Goal: Find contact information: Find contact information

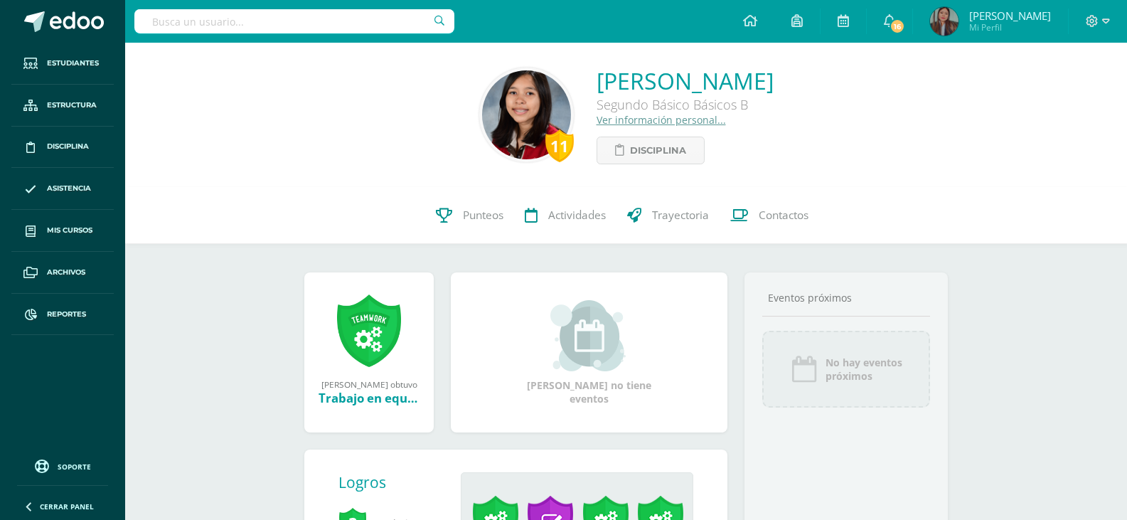
click at [347, 19] on input "text" at bounding box center [294, 21] width 320 height 24
paste input "Alondra Ximena Venegas Ramos"
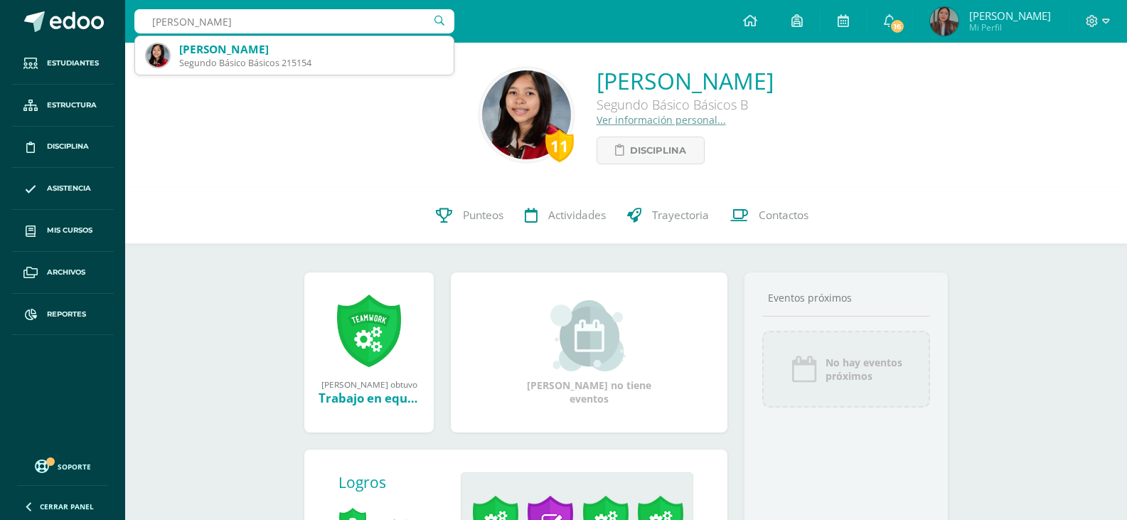
type input "Alondra Ximena Venegas Ramos"
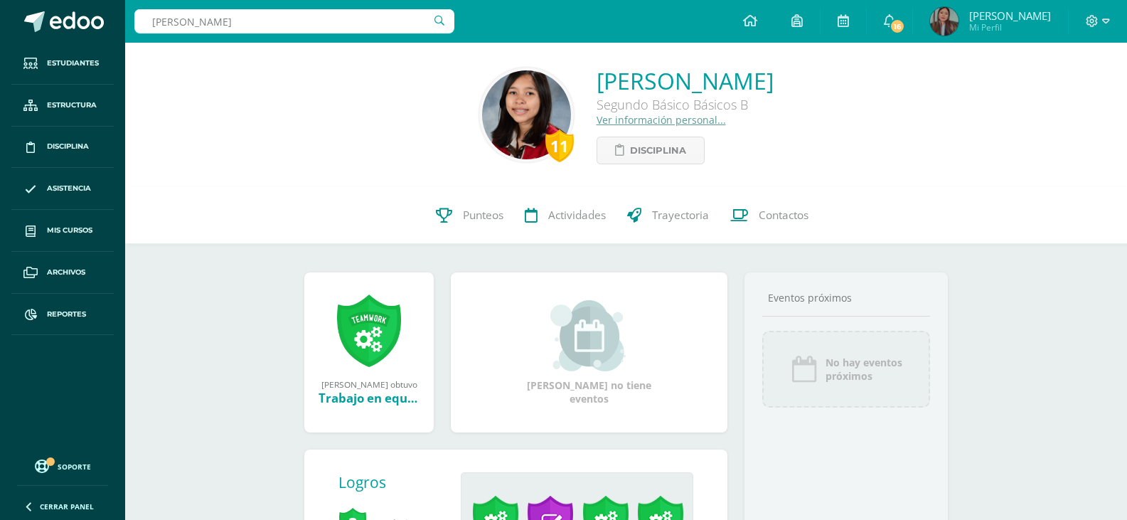
click at [596, 119] on link "Ver información personal..." at bounding box center [660, 120] width 129 height 14
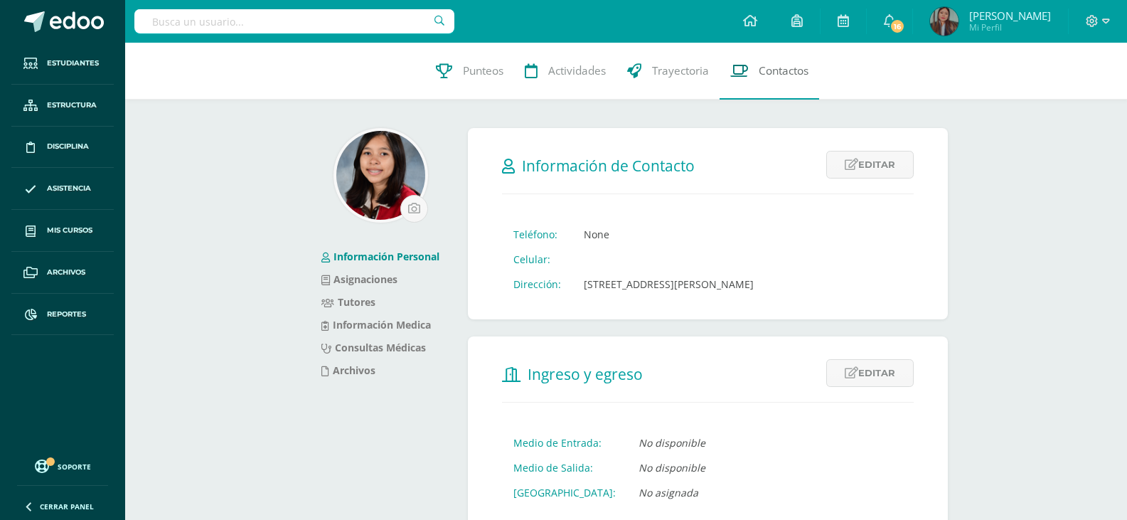
click at [792, 69] on span "Contactos" at bounding box center [783, 70] width 50 height 15
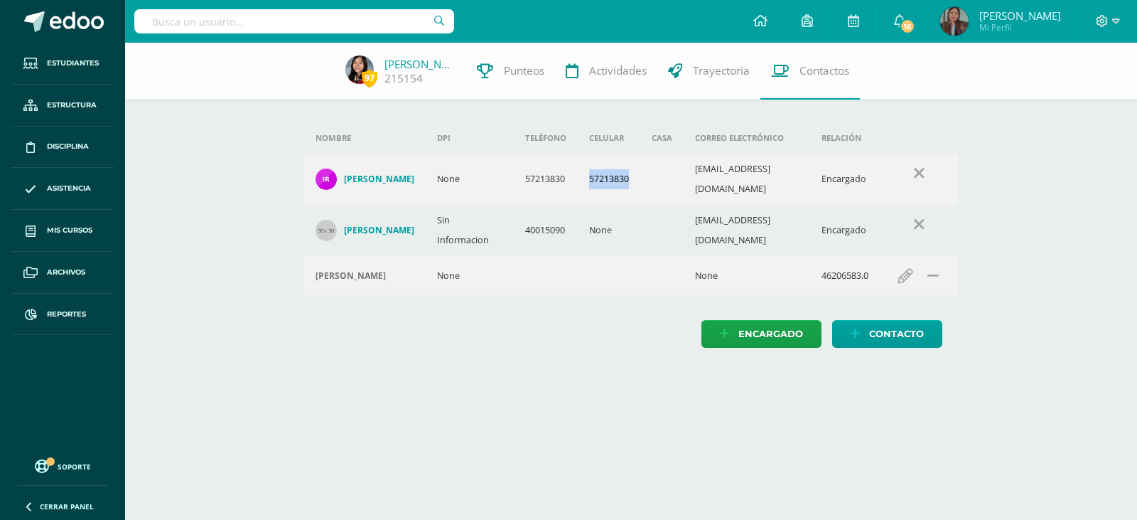
drag, startPoint x: 632, startPoint y: 176, endPoint x: 575, endPoint y: 180, distance: 57.0
click at [578, 180] on td "57213830" at bounding box center [609, 179] width 63 height 51
copy td "57213830"
click at [363, 24] on input "text" at bounding box center [294, 21] width 320 height 24
paste input "María Inés Croker Navaro"
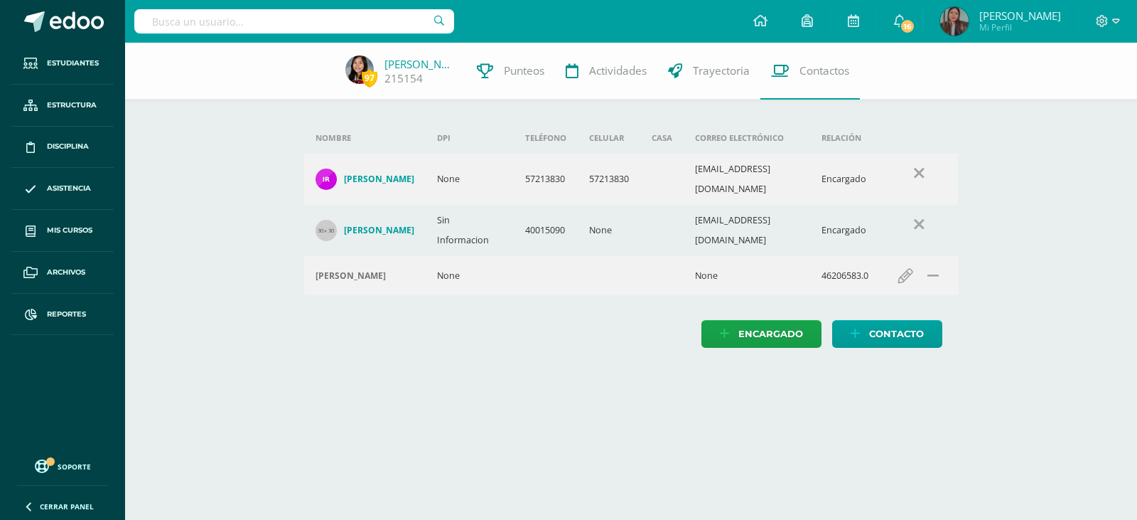
type input "María Inés Croker Navaro"
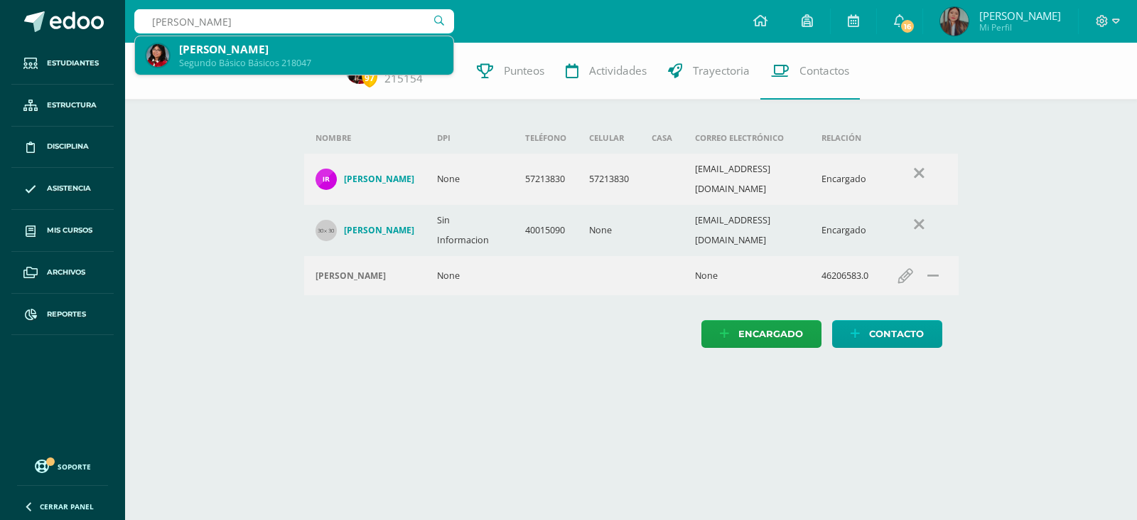
click at [353, 59] on div "Segundo Básico Básicos 218047" at bounding box center [310, 63] width 263 height 12
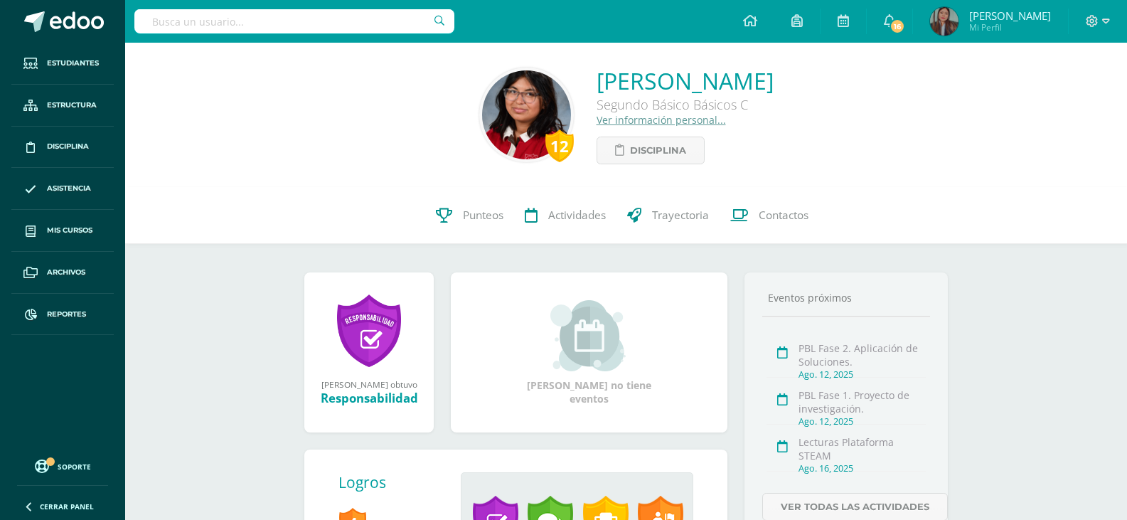
click at [630, 123] on link "Ver información personal..." at bounding box center [660, 120] width 129 height 14
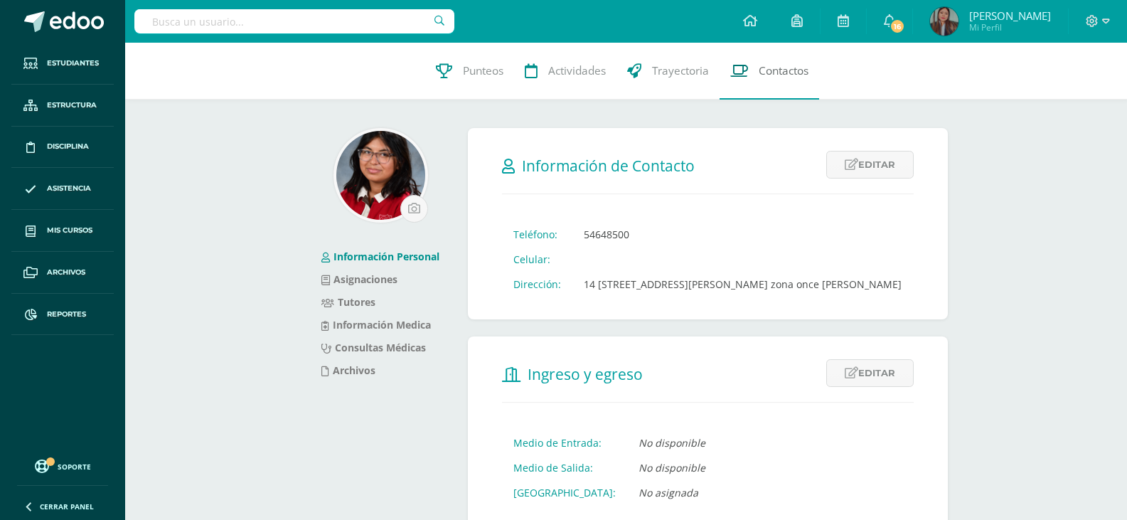
click at [758, 70] on span "Contactos" at bounding box center [783, 70] width 50 height 15
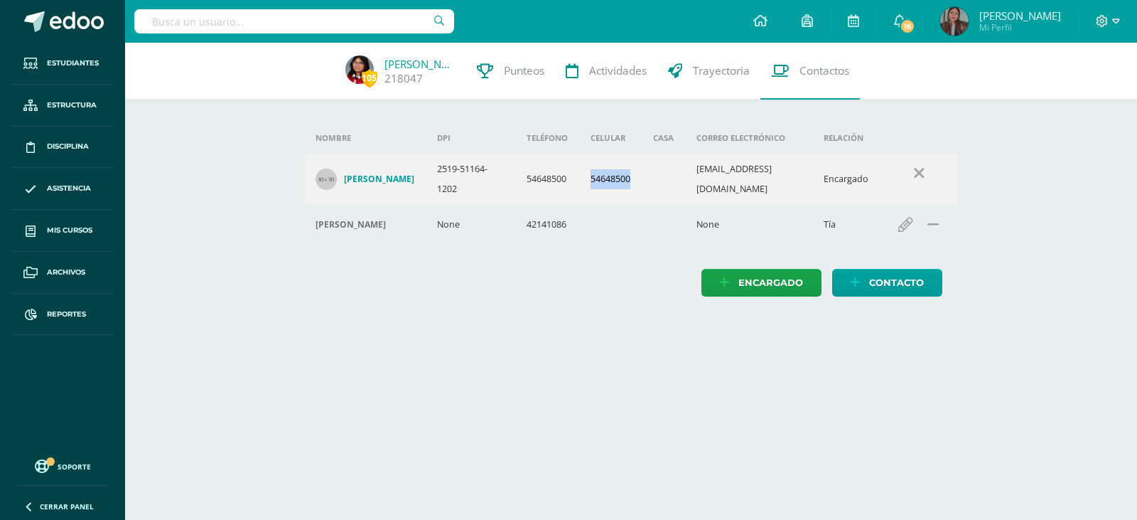
drag, startPoint x: 655, startPoint y: 208, endPoint x: 601, endPoint y: 209, distance: 53.3
click at [601, 205] on td "54648500" at bounding box center [610, 179] width 63 height 51
copy td "54648500"
click at [344, 16] on input "text" at bounding box center [294, 21] width 320 height 24
paste input "Lourdes María Gómez Velázquez"
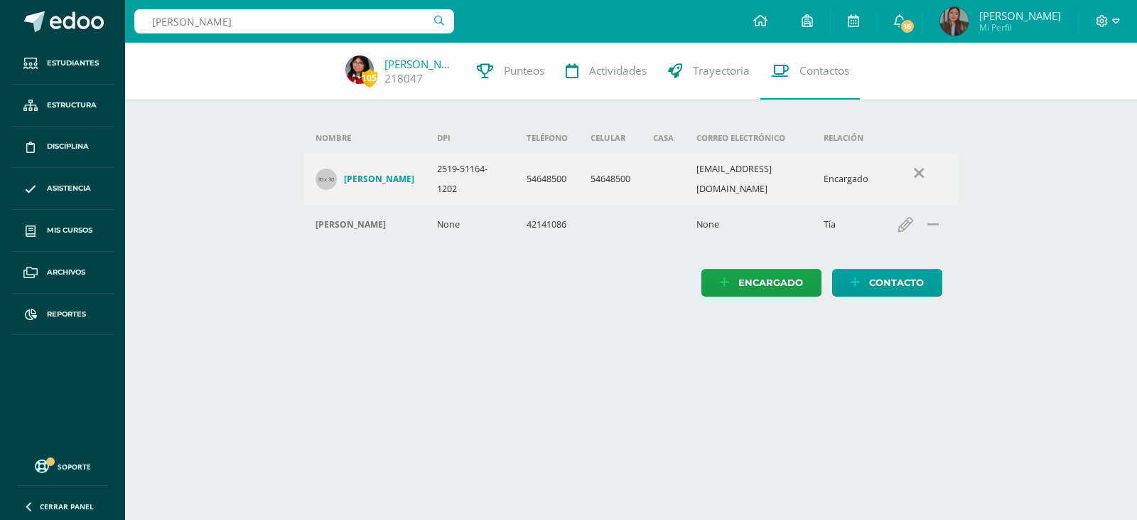
click at [439, 20] on input "Lourdes María Gómez Velázquez" at bounding box center [294, 21] width 320 height 24
type input "Lourdes María Gómez Velázque"
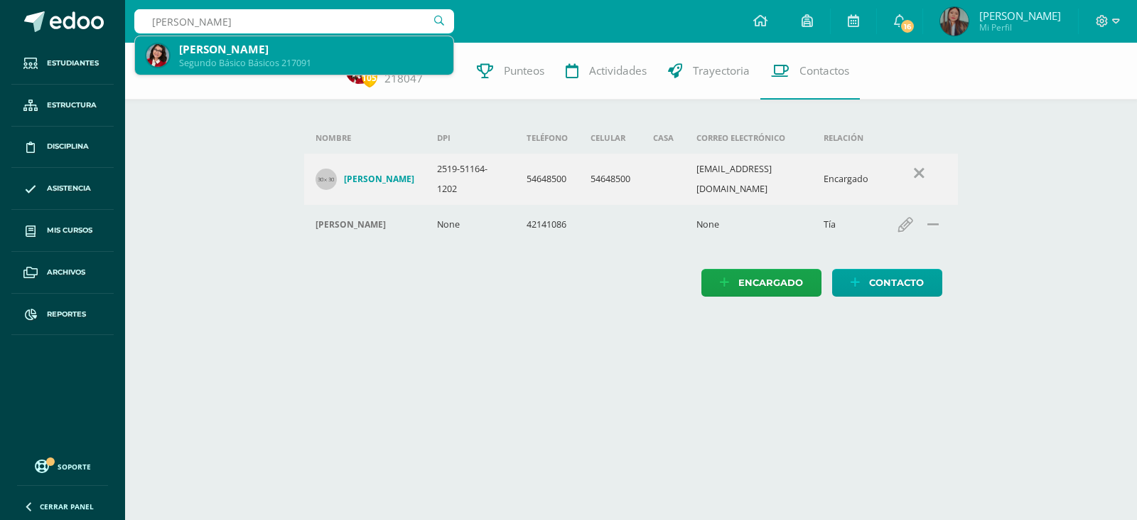
click at [362, 53] on div "Lourdes María Gómez Velásquez" at bounding box center [310, 49] width 263 height 15
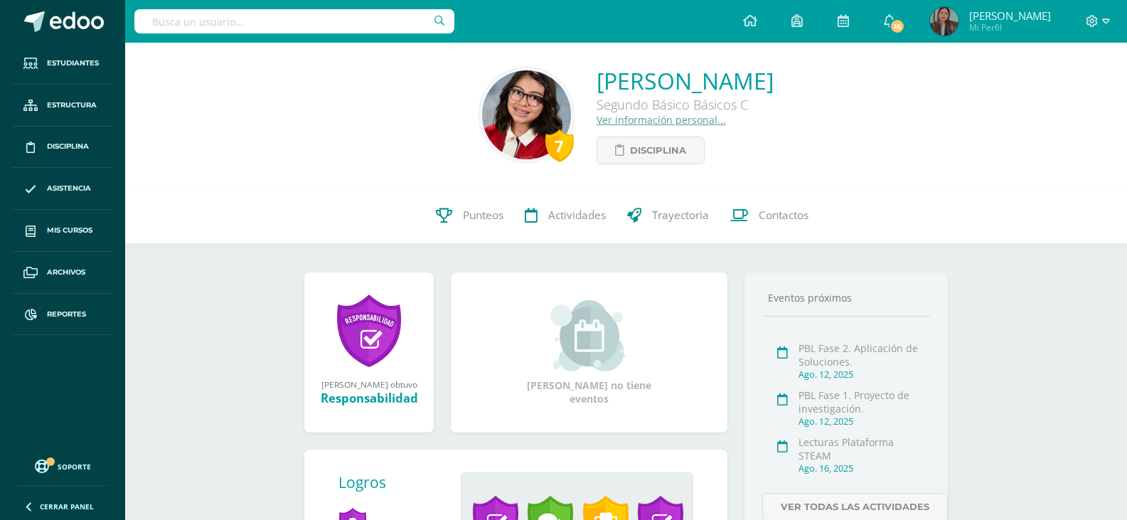
click at [596, 120] on link "Ver información personal..." at bounding box center [660, 120] width 129 height 14
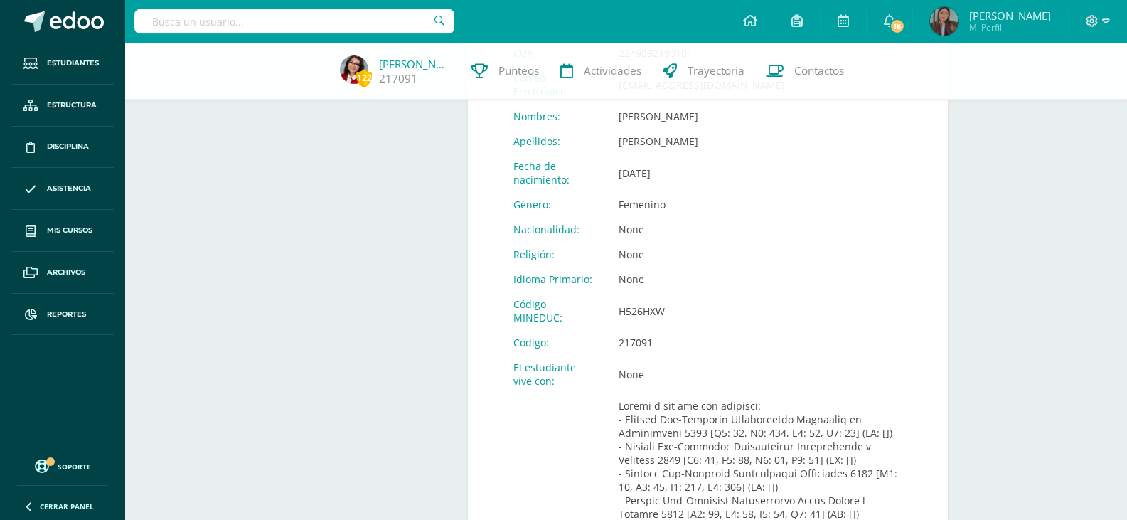
scroll to position [593, 0]
click at [824, 77] on span "Contactos" at bounding box center [819, 70] width 50 height 15
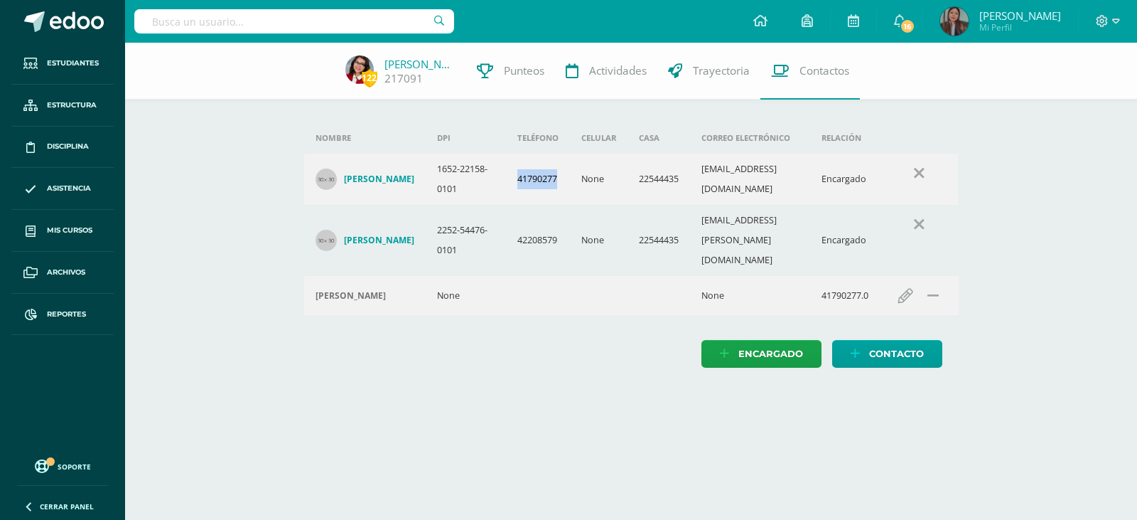
drag, startPoint x: 548, startPoint y: 184, endPoint x: 497, endPoint y: 187, distance: 51.3
click at [506, 187] on td "41790277" at bounding box center [538, 179] width 64 height 51
copy td "41790277"
click at [354, 24] on input "text" at bounding box center [294, 21] width 320 height 24
type input "jennifer velasquez"
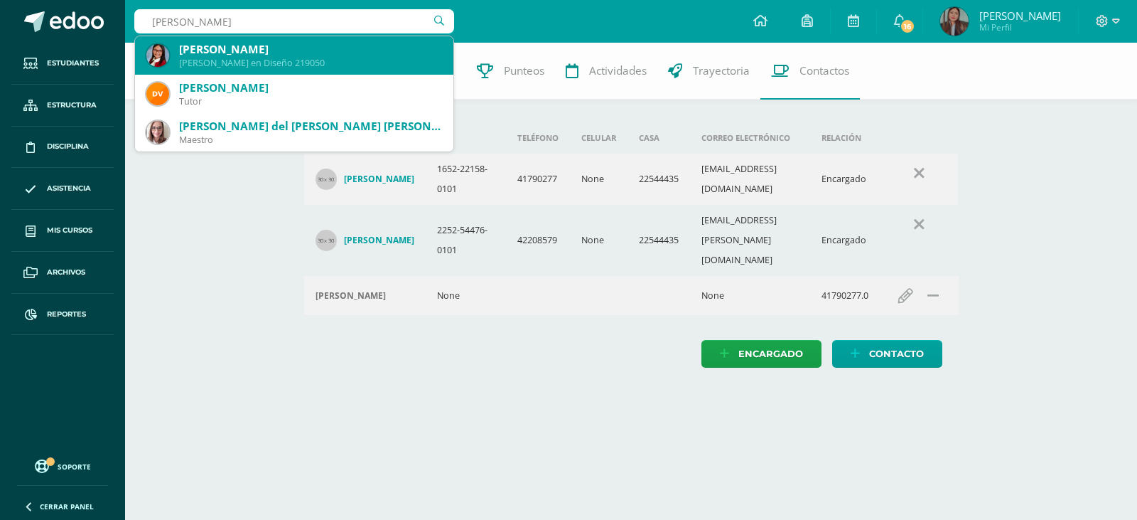
click at [346, 48] on div "[PERSON_NAME]" at bounding box center [310, 49] width 263 height 15
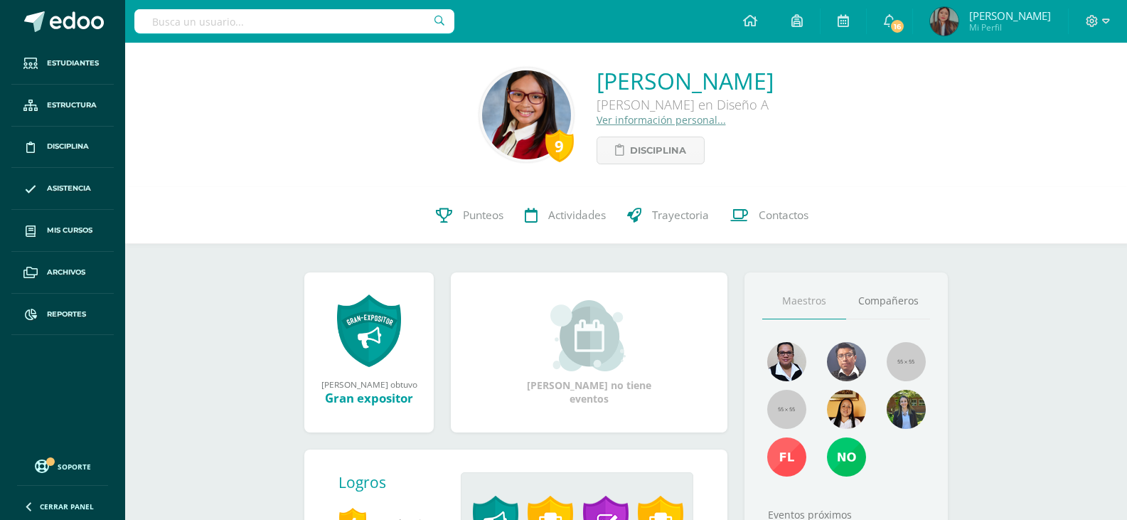
click at [596, 122] on link "Ver información personal..." at bounding box center [660, 120] width 129 height 14
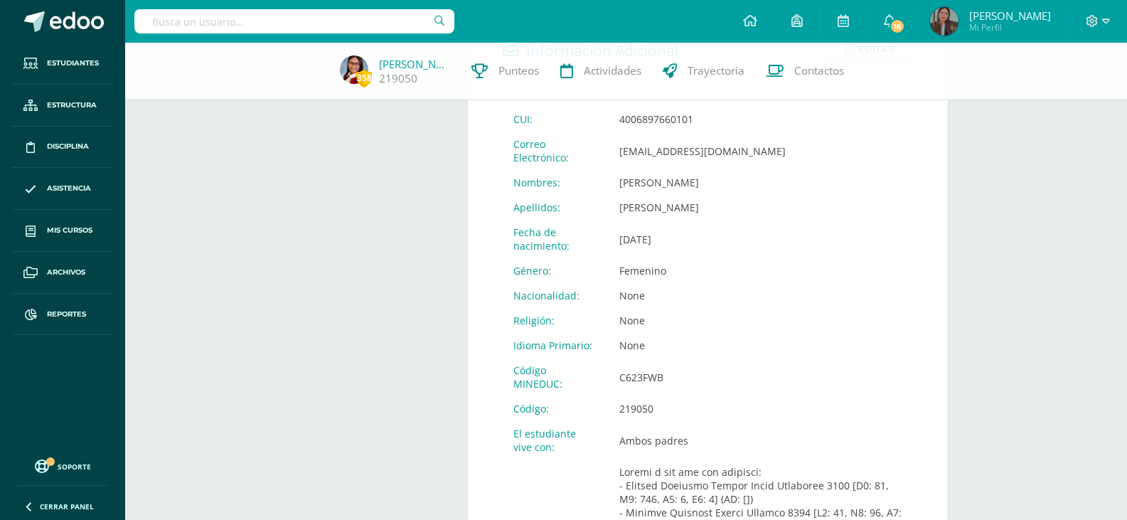
scroll to position [542, 0]
click at [837, 233] on td "Ago. 26, 2007" at bounding box center [761, 236] width 306 height 38
click at [822, 72] on span "Contactos" at bounding box center [819, 70] width 50 height 15
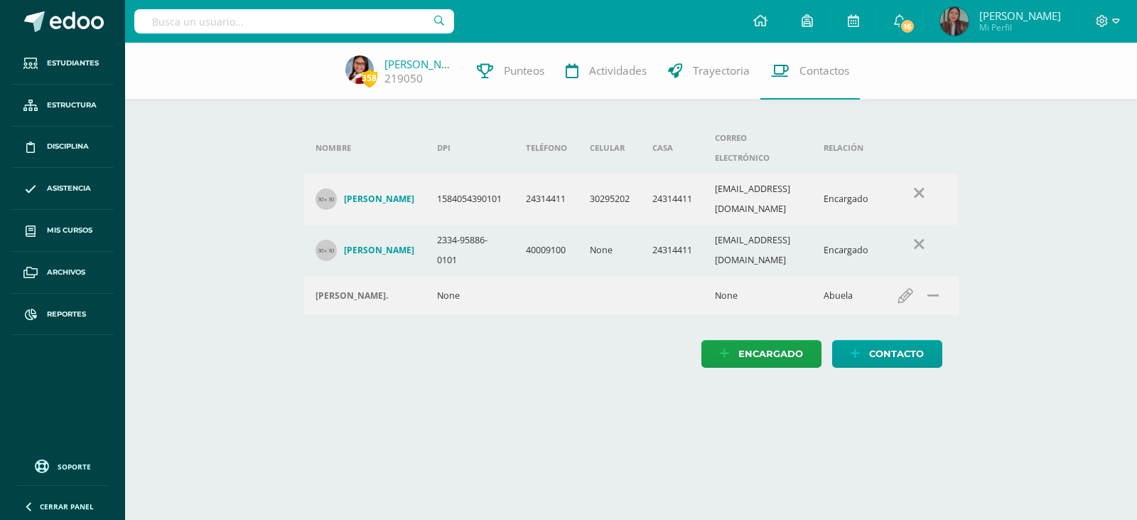
click at [922, 396] on html "Estudiantes Estructura Disciplina Asistencia Mis cursos Archivos Reportes Sopor…" at bounding box center [568, 198] width 1137 height 396
drag, startPoint x: 576, startPoint y: 167, endPoint x: 528, endPoint y: 169, distance: 48.4
click at [528, 173] on td "24314411" at bounding box center [547, 198] width 64 height 51
copy td "24314411"
click at [340, 22] on input "text" at bounding box center [294, 21] width 320 height 24
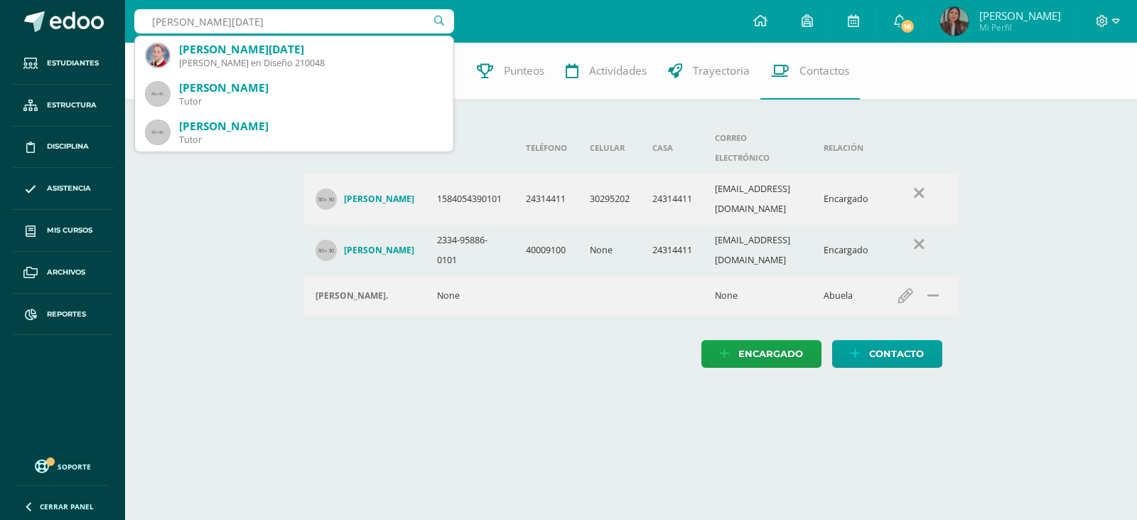
type input "[PERSON_NAME][DATE]"
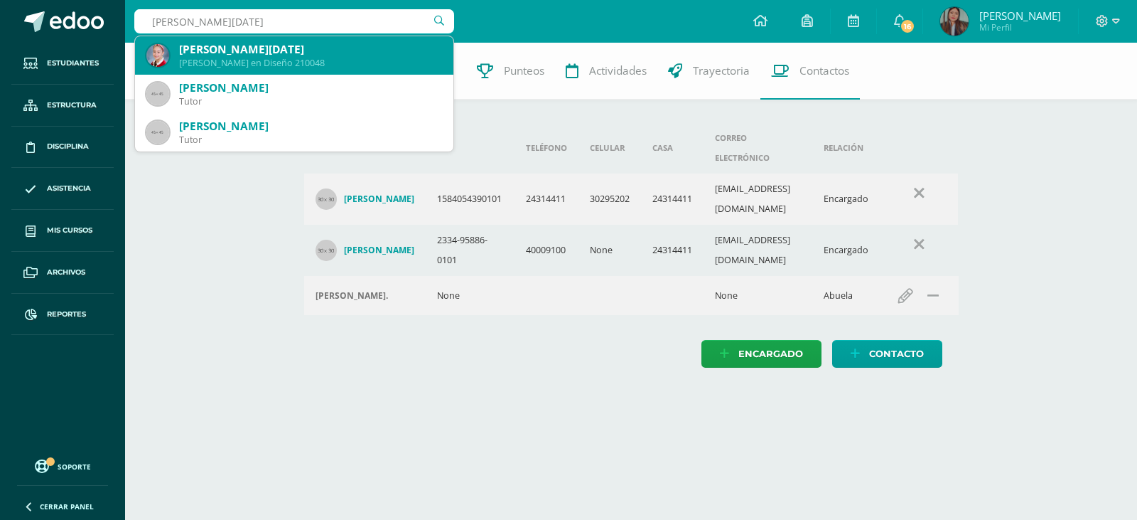
click at [345, 55] on div "[PERSON_NAME][DATE]" at bounding box center [310, 49] width 263 height 15
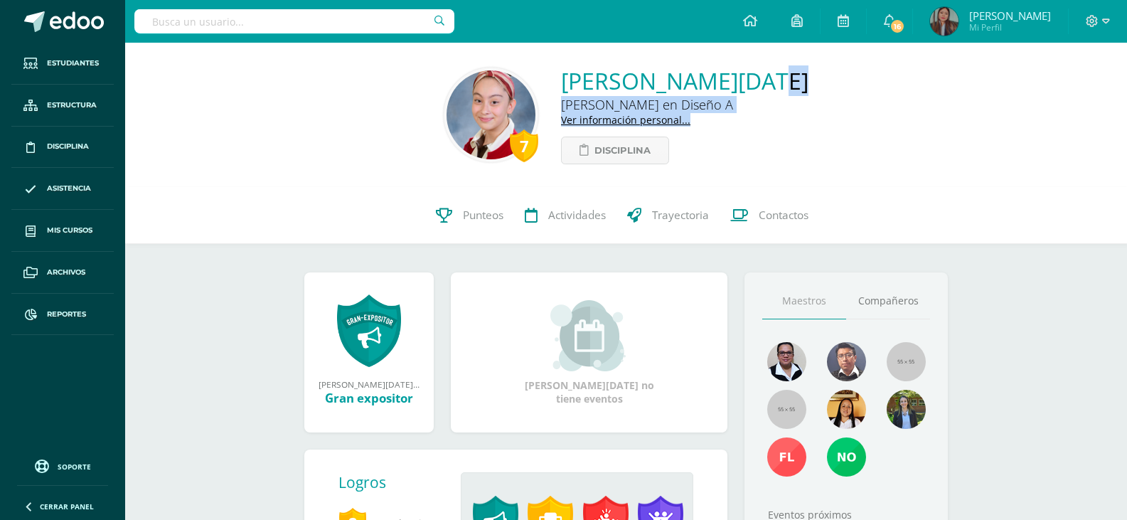
drag, startPoint x: 865, startPoint y: 78, endPoint x: 543, endPoint y: 85, distance: 322.0
click at [543, 85] on div "7 [PERSON_NAME][DATE] [PERSON_NAME] en Diseño A Ver información personal... Dis…" at bounding box center [625, 114] width 979 height 99
click at [890, 73] on div "7 Ana Lucia Castañeda Forno Quinto Bachillerato en Diseño A Ver información per…" at bounding box center [625, 114] width 979 height 99
drag, startPoint x: 848, startPoint y: 80, endPoint x: 661, endPoint y: 76, distance: 187.0
click at [661, 76] on div "7 Ana Lucia Castañeda Forno Quinto Bachillerato en Diseño A Ver información per…" at bounding box center [625, 114] width 979 height 99
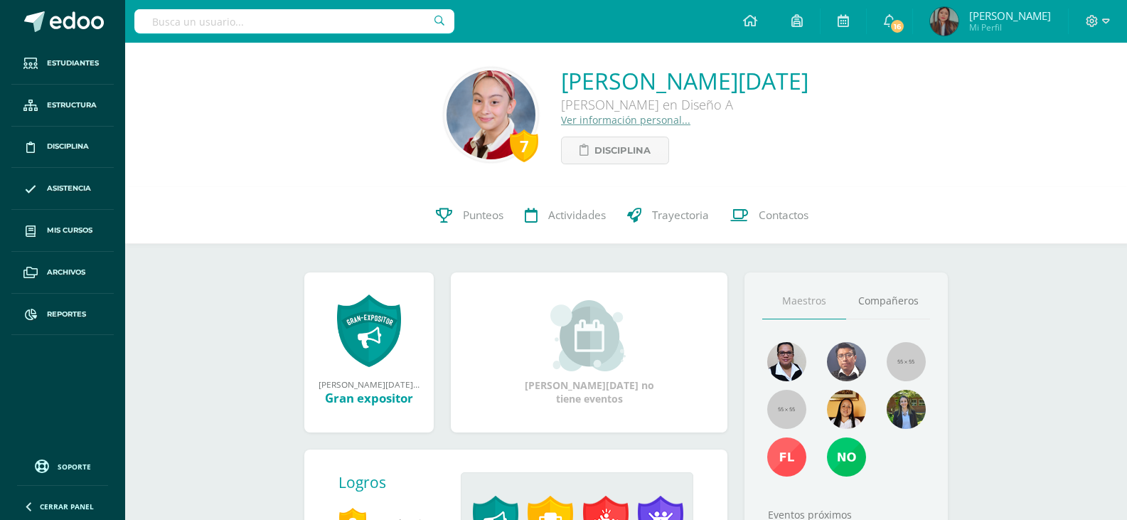
click at [791, 176] on div "7 Ana Lucia Castañeda Forno Quinto Bachillerato en Diseño A Ver información per…" at bounding box center [625, 115] width 1001 height 144
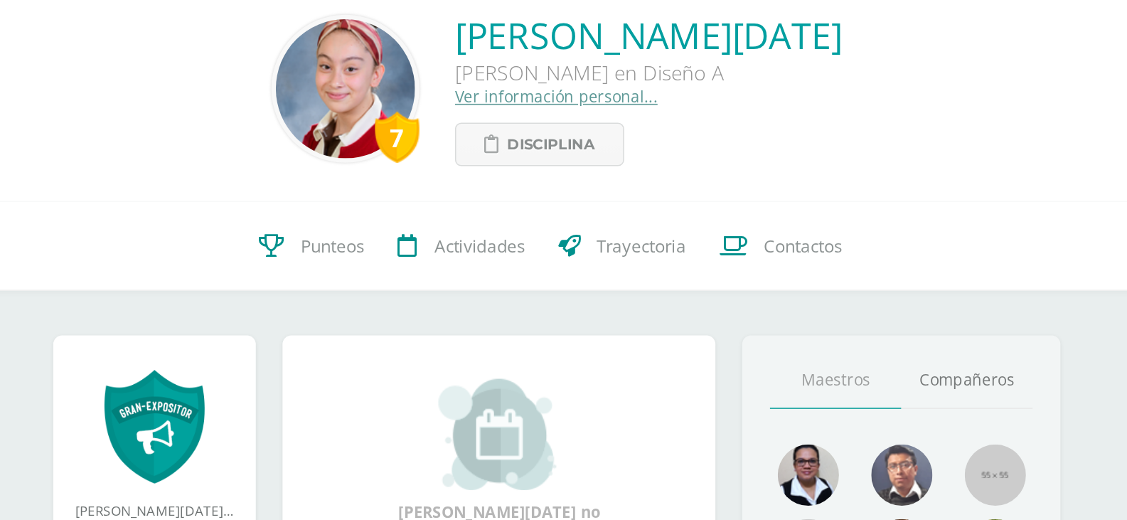
click at [584, 114] on link "Ver información personal..." at bounding box center [625, 120] width 129 height 14
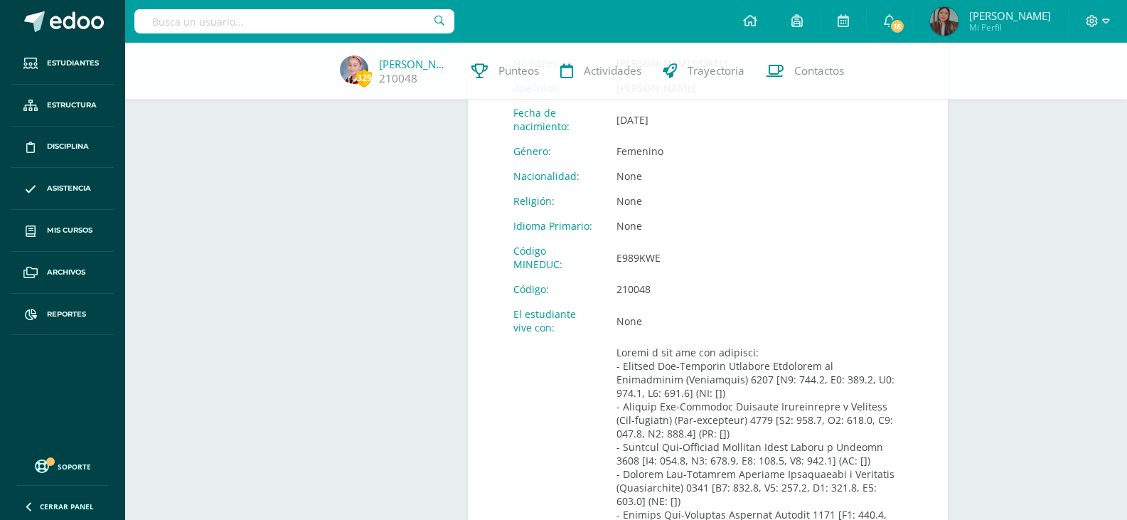
scroll to position [611, 0]
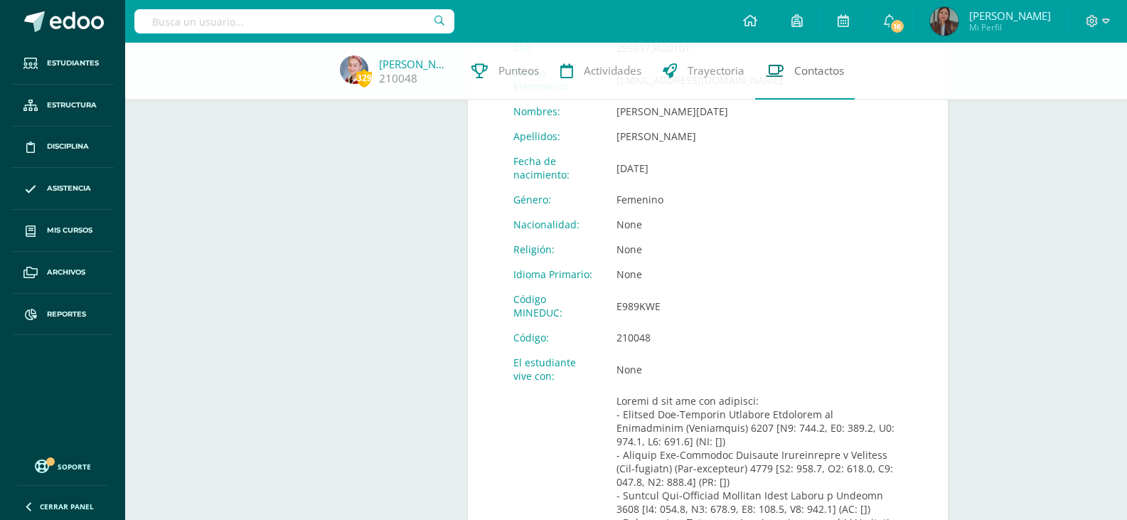
click at [805, 73] on span "Contactos" at bounding box center [819, 70] width 50 height 15
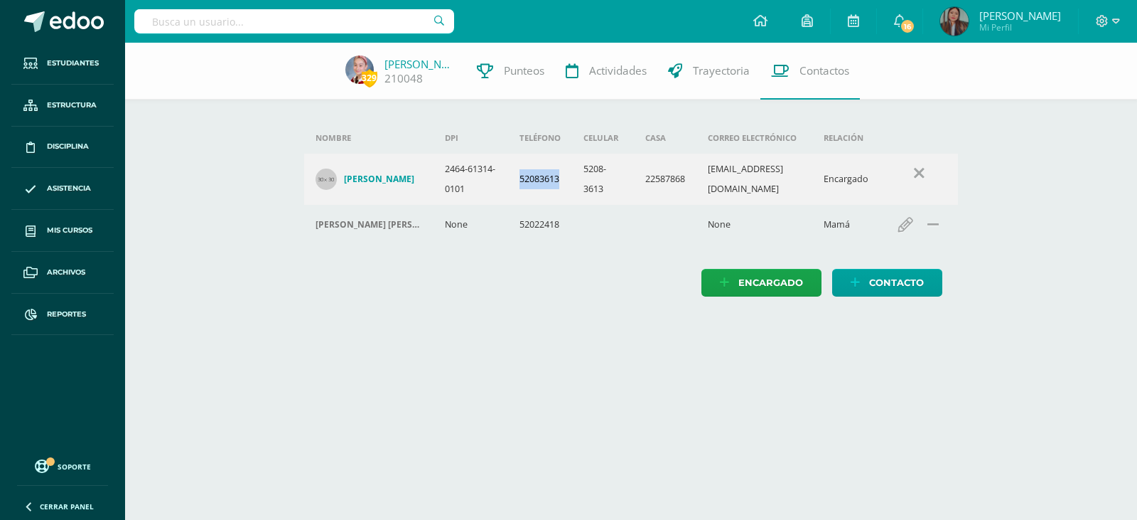
drag, startPoint x: 552, startPoint y: 187, endPoint x: 495, endPoint y: 188, distance: 56.2
click at [508, 188] on td "52083613" at bounding box center [540, 179] width 64 height 51
copy td "52083613"
click at [355, 25] on input "text" at bounding box center [294, 21] width 320 height 24
type input "Marbella García"
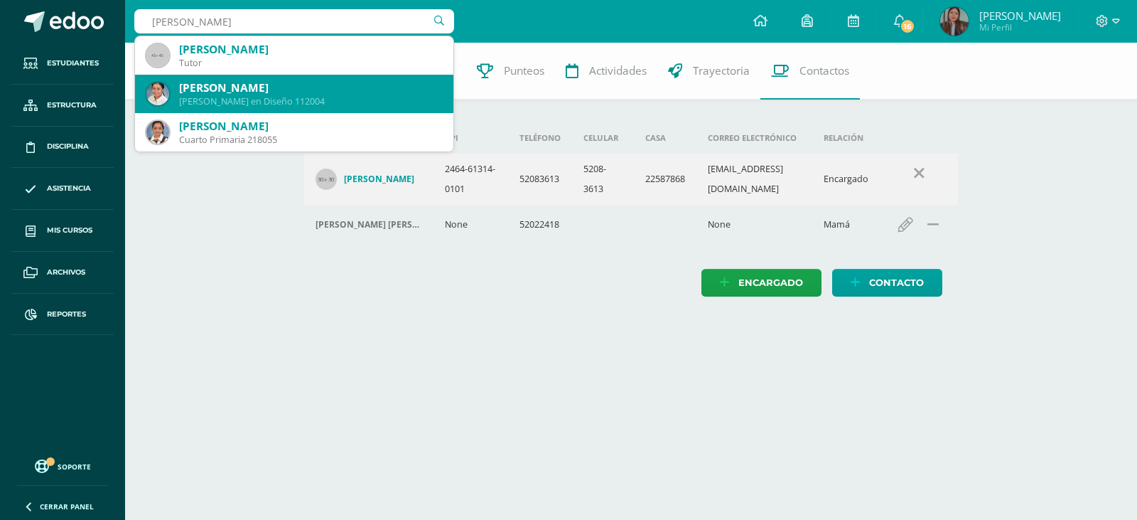
click at [337, 97] on div "Quinto Bachillerato en Diseño 112004" at bounding box center [310, 101] width 263 height 12
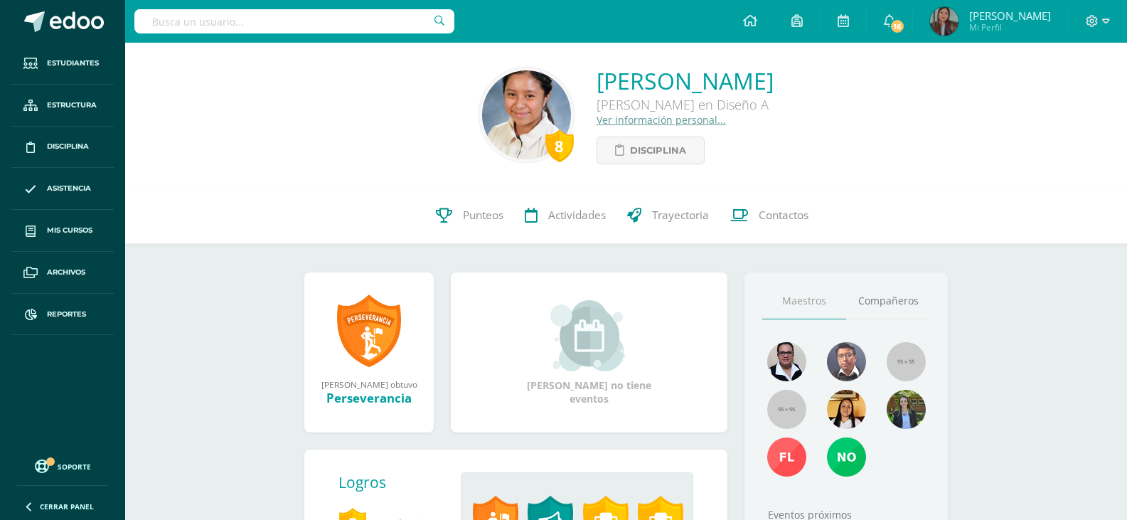
click at [620, 117] on link "Ver información personal..." at bounding box center [660, 120] width 129 height 14
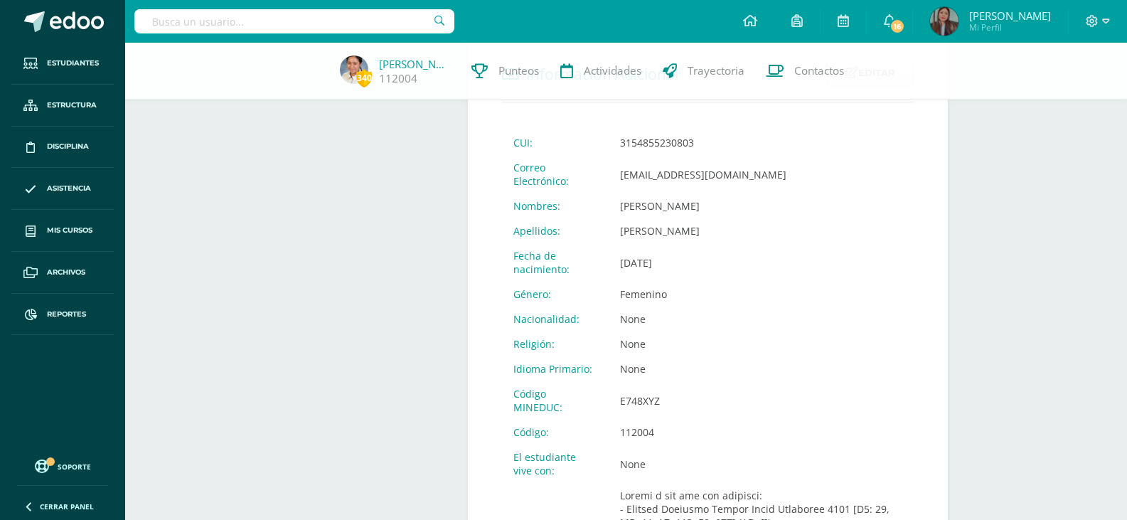
scroll to position [505, 0]
click at [814, 78] on span "Contactos" at bounding box center [819, 70] width 50 height 15
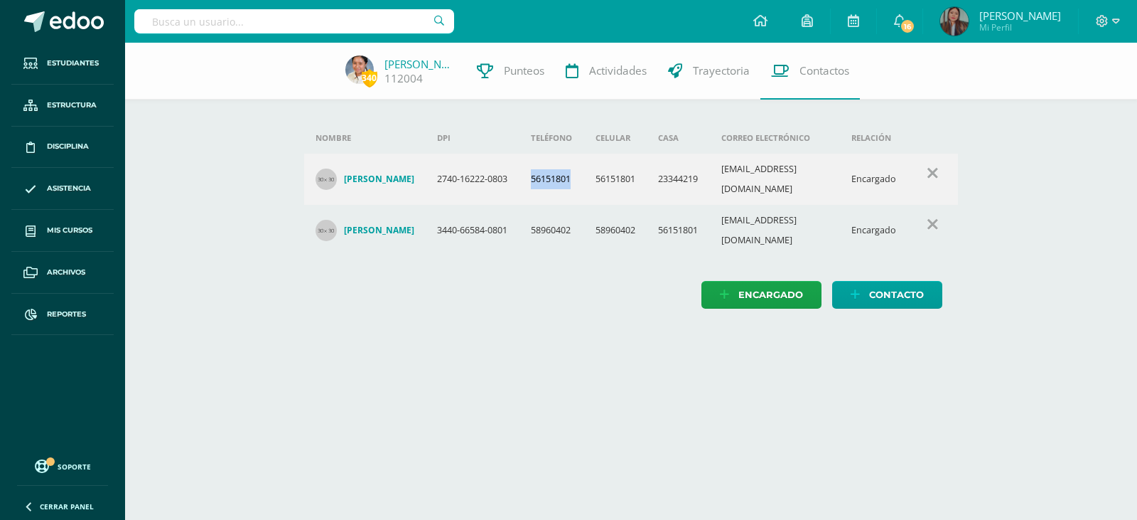
drag, startPoint x: 578, startPoint y: 179, endPoint x: 516, endPoint y: 184, distance: 62.0
click at [516, 184] on tr "[PERSON_NAME] 2740-16222-0803 56151801 56151801 23344219 [EMAIL_ADDRESS][DOMAIN…" at bounding box center [631, 179] width 655 height 51
copy tr "56151801"
click at [308, 23] on input "text" at bounding box center [294, 21] width 320 height 24
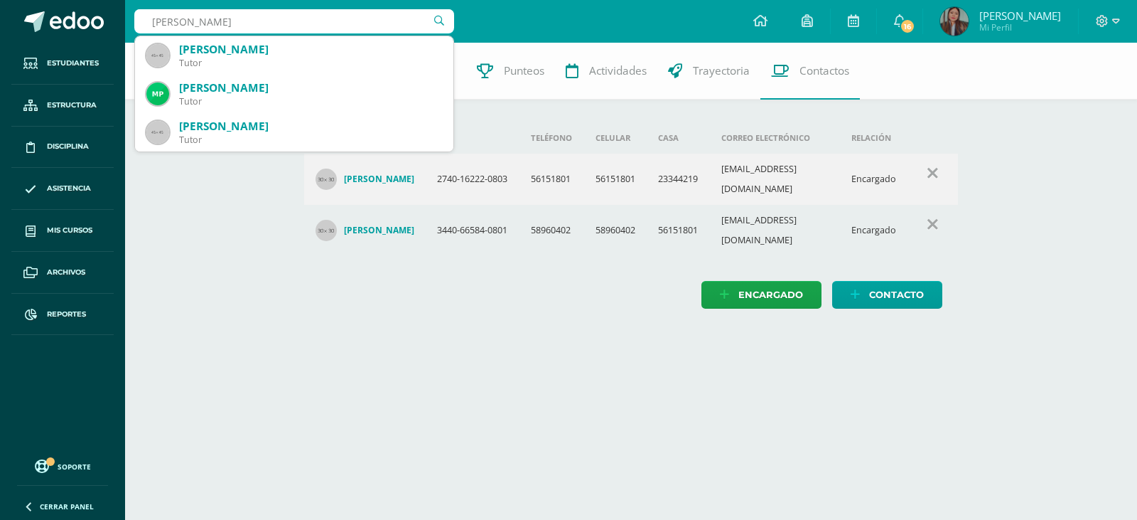
type input "miriam bámaca"
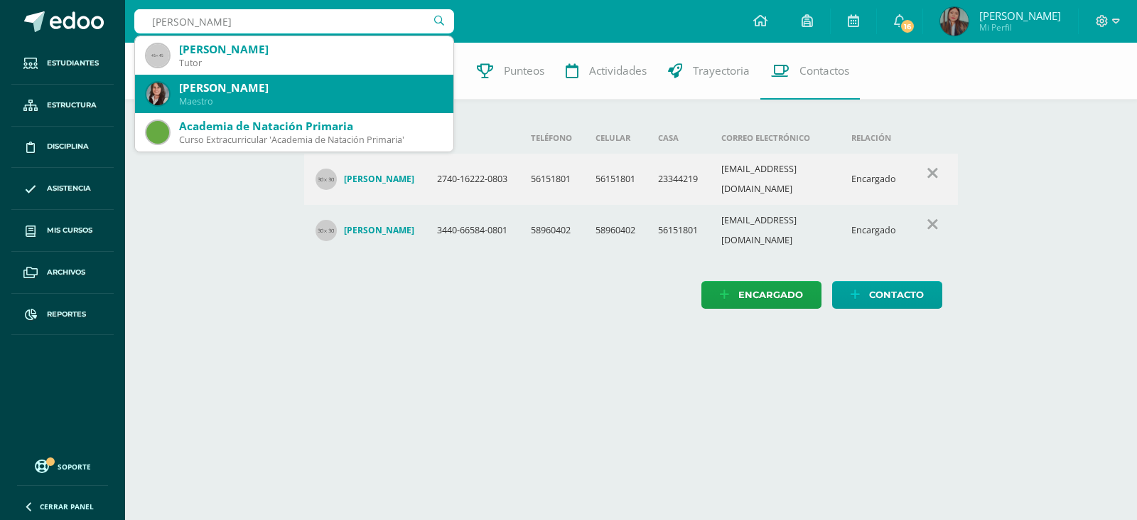
click at [301, 97] on div "Maestro" at bounding box center [310, 101] width 263 height 12
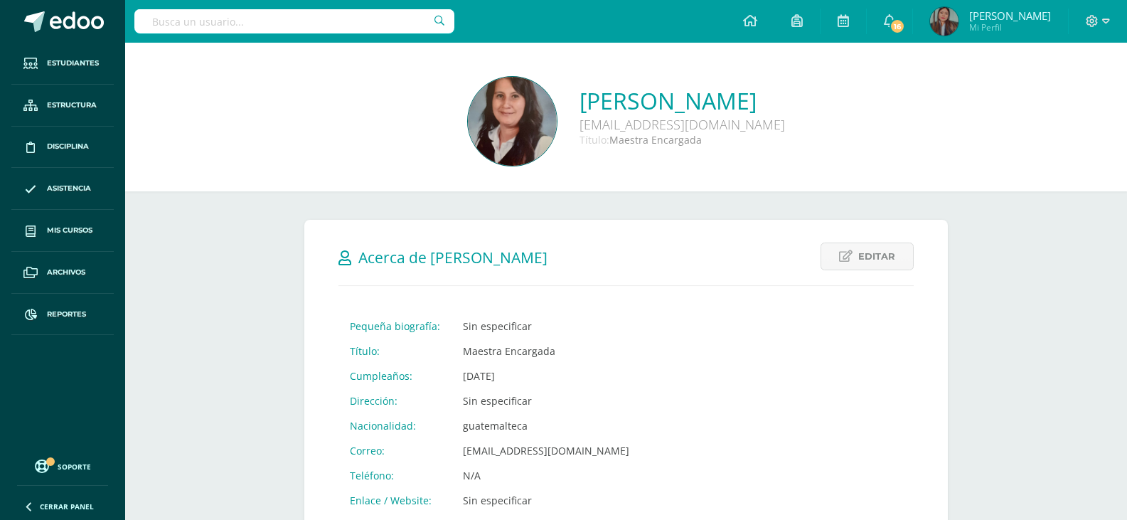
click at [414, 21] on input "text" at bounding box center [294, 21] width 320 height 24
type input "B"
type input "Bámaca"
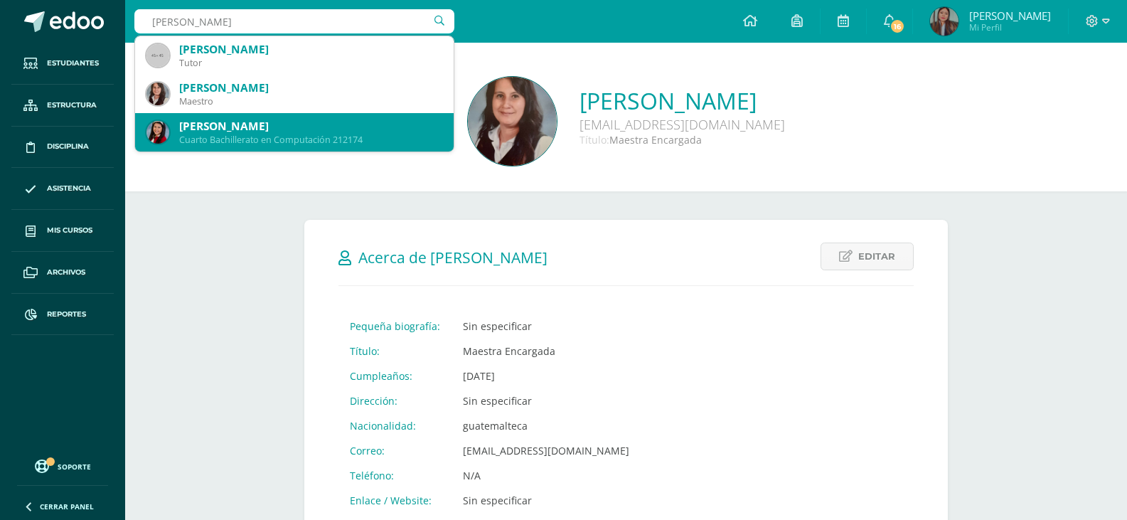
click at [357, 119] on div "Amy Andrea Velásquez Bámaca" at bounding box center [310, 126] width 263 height 15
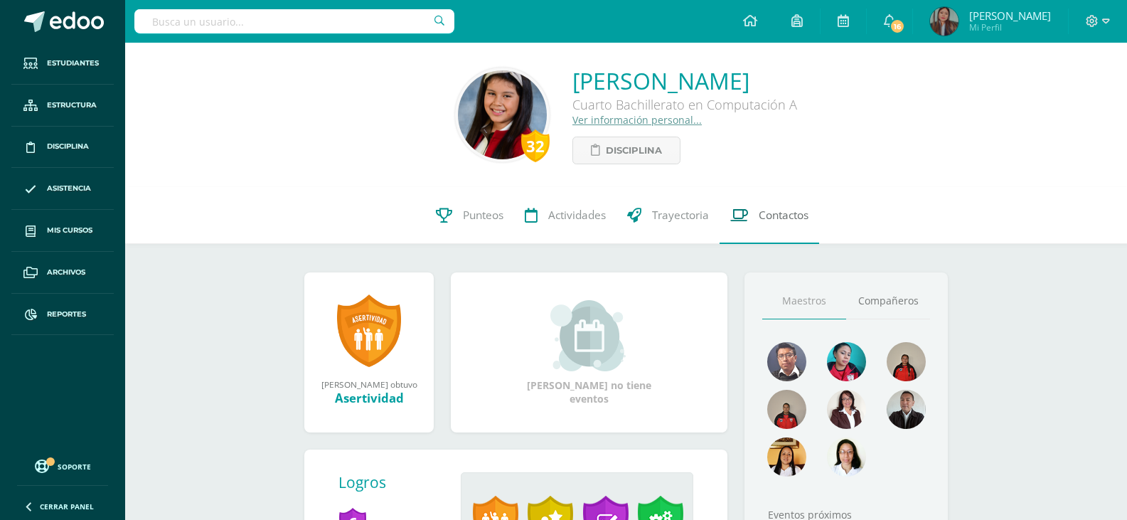
click at [760, 214] on span "Contactos" at bounding box center [783, 215] width 50 height 15
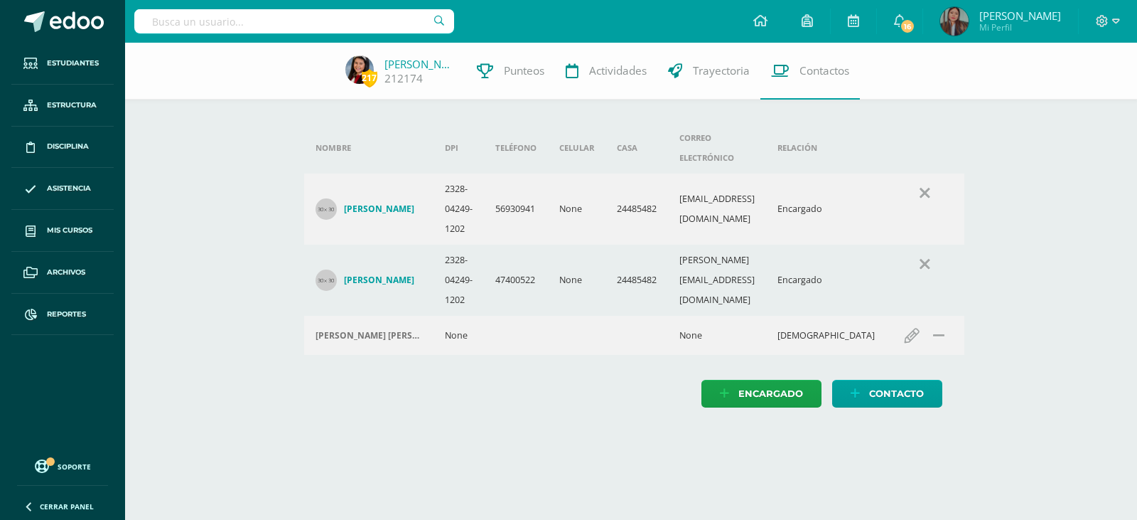
click at [395, 203] on h4 "[PERSON_NAME]" at bounding box center [379, 208] width 70 height 11
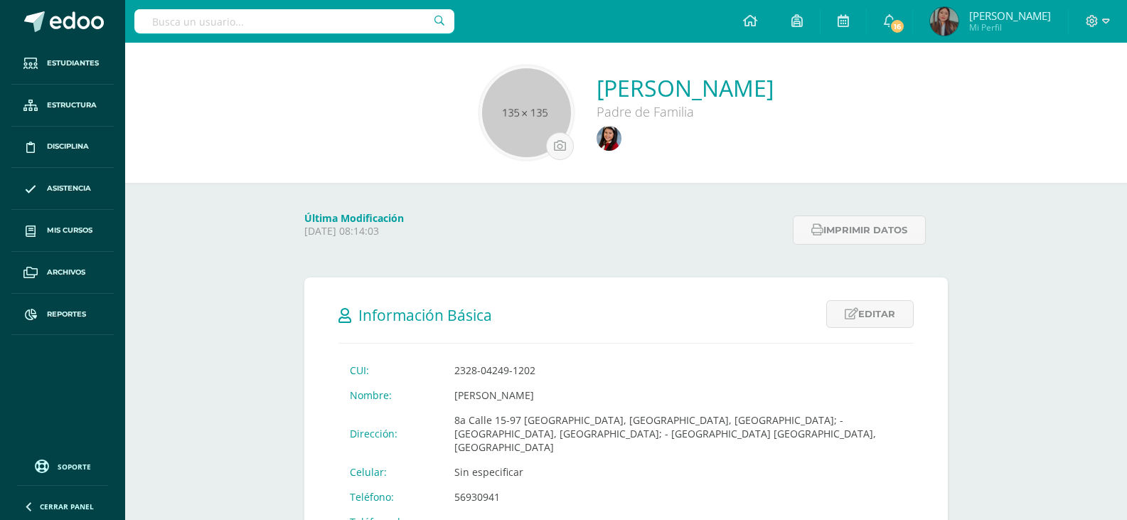
drag, startPoint x: 867, startPoint y: 101, endPoint x: 787, endPoint y: 101, distance: 79.6
click at [787, 101] on div "Miriam Celeste Bámaca Rustrian Padre de Familia" at bounding box center [625, 112] width 979 height 95
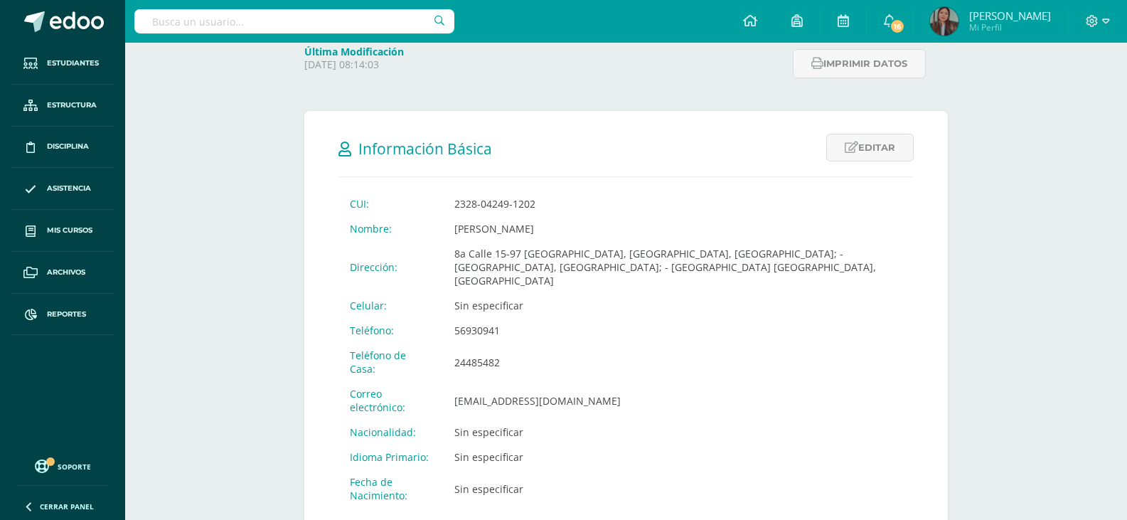
scroll to position [194, 0]
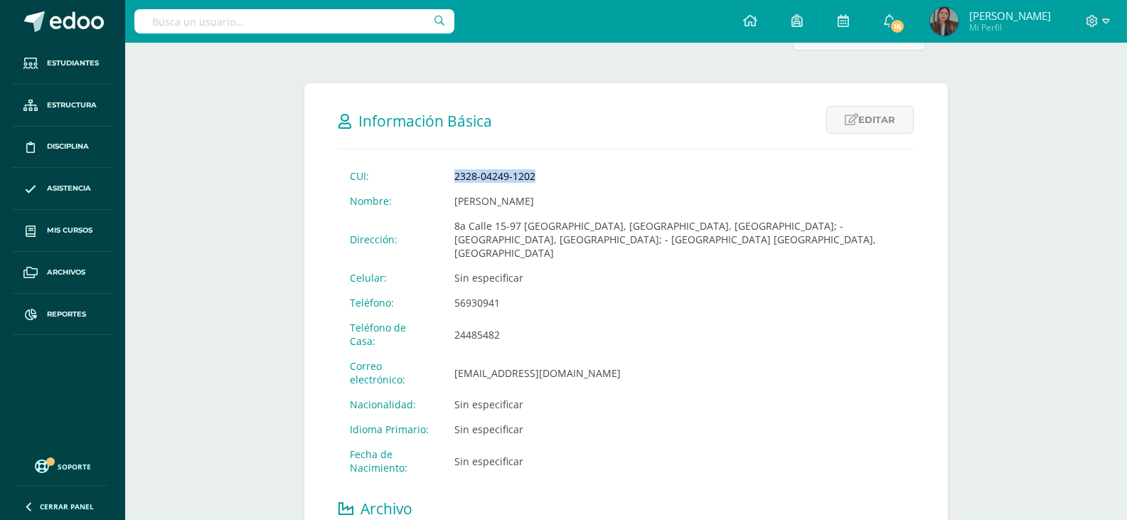
drag, startPoint x: 540, startPoint y: 178, endPoint x: 429, endPoint y: 183, distance: 111.7
click at [429, 183] on tr "CUI: 2328-04249-1202" at bounding box center [625, 175] width 575 height 25
copy tr "2328-04249-1202"
drag, startPoint x: 507, startPoint y: 306, endPoint x: 421, endPoint y: 303, distance: 86.8
click at [421, 303] on tr "Teléfono: 56930941" at bounding box center [625, 302] width 575 height 25
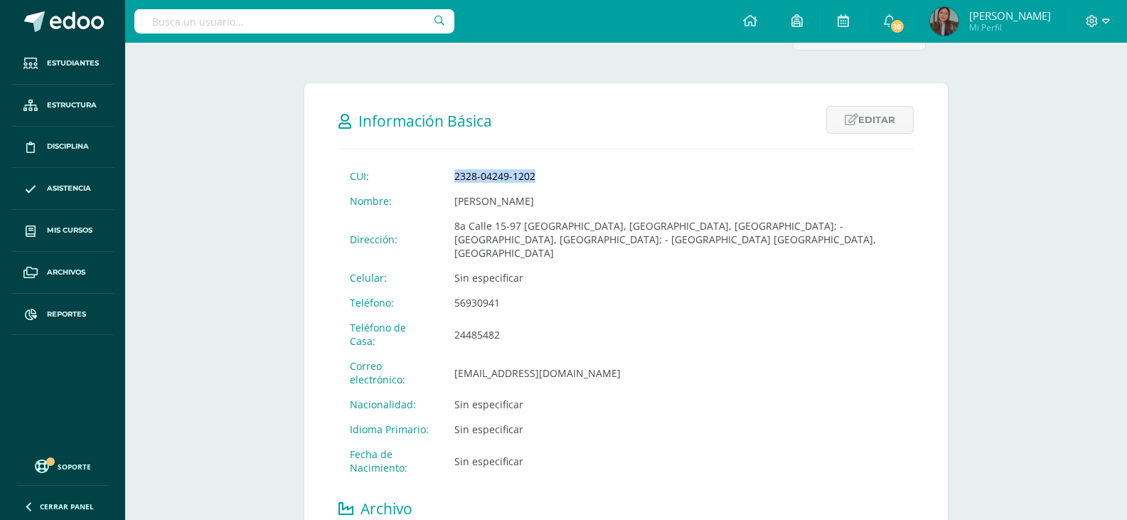
copy tr "Teléfono: 56930941"
click at [340, 31] on input "text" at bounding box center [294, 21] width 320 height 24
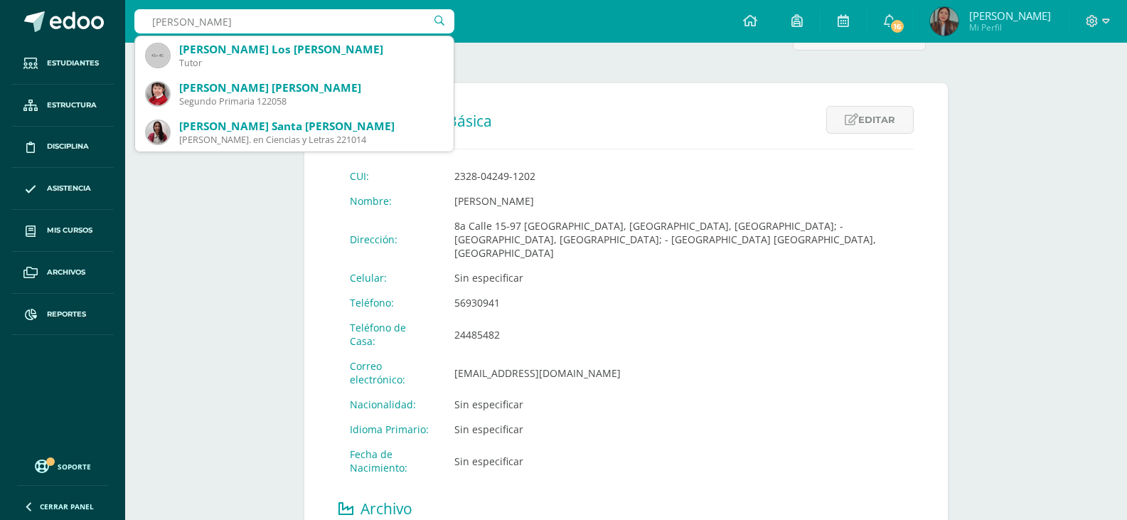
type input "Angela Mari Cruz"
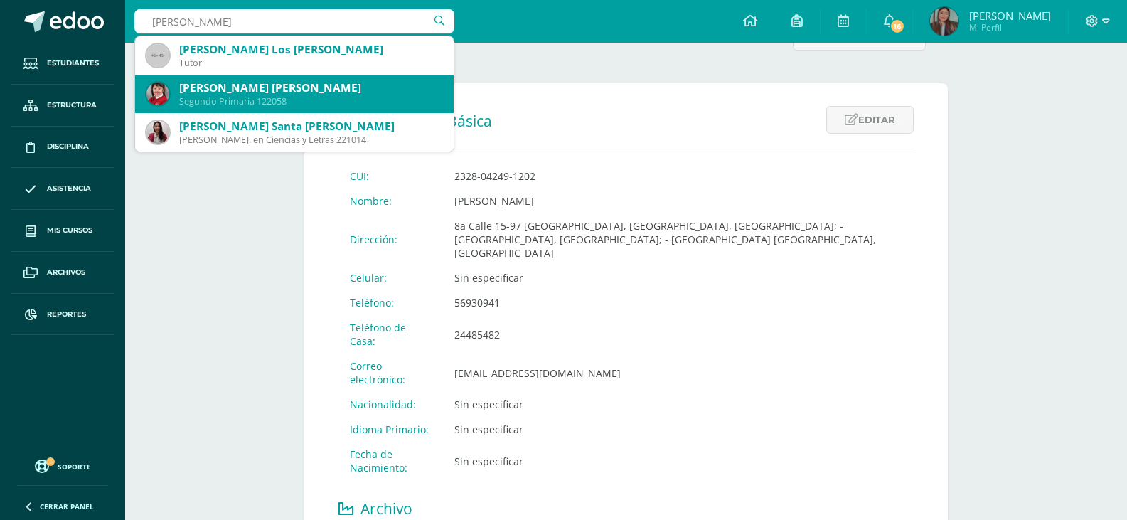
click at [337, 87] on div "[PERSON_NAME] [PERSON_NAME]" at bounding box center [310, 87] width 263 height 15
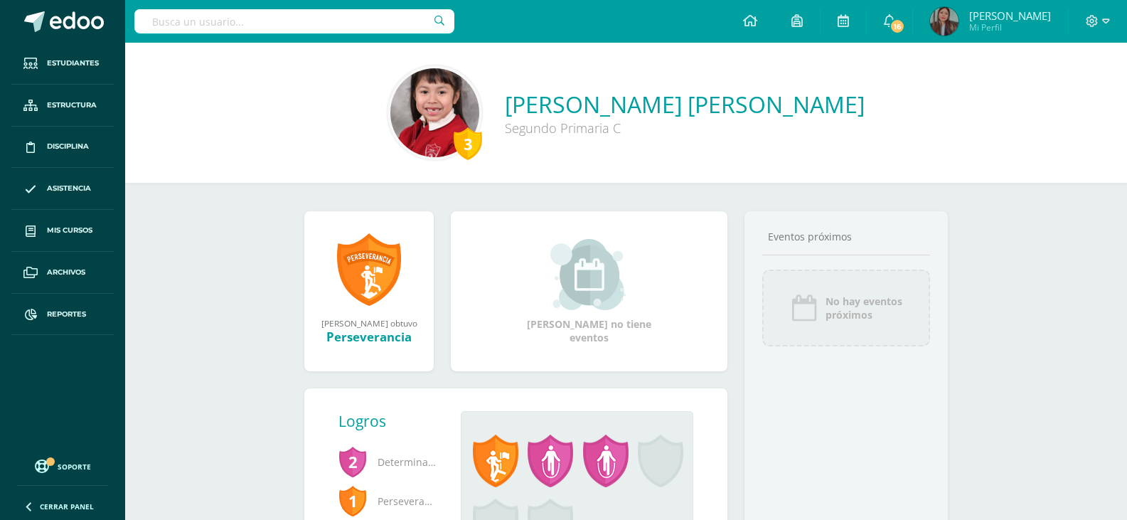
click at [780, 282] on div "No hay eventos próximos" at bounding box center [846, 307] width 168 height 77
click at [66, 70] on link "Estudiantes" at bounding box center [62, 64] width 102 height 42
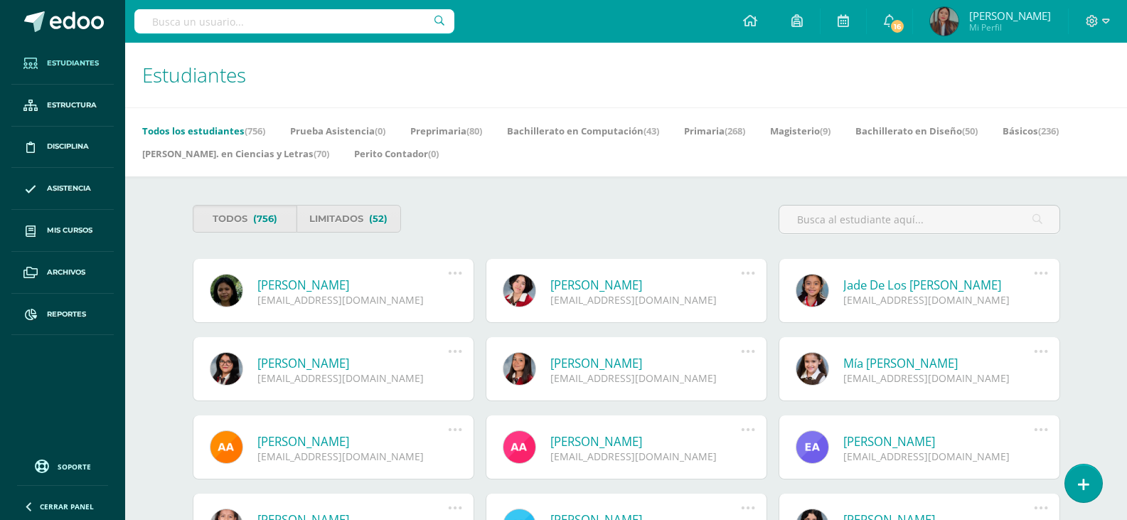
click at [333, 13] on input "text" at bounding box center [294, 21] width 320 height 24
type input "[PERSON_NAME]"
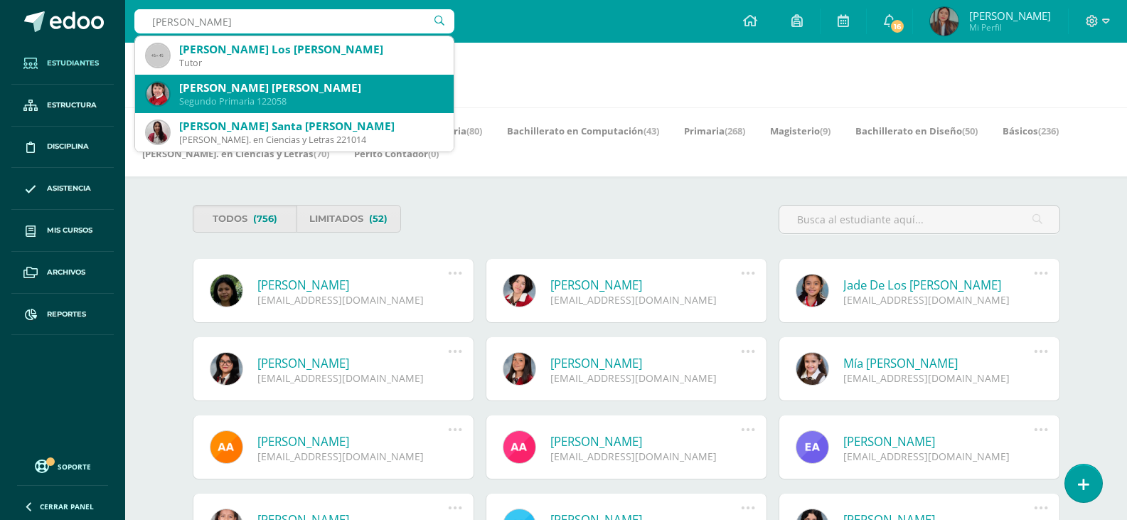
click at [325, 87] on div "[PERSON_NAME] [PERSON_NAME]" at bounding box center [310, 87] width 263 height 15
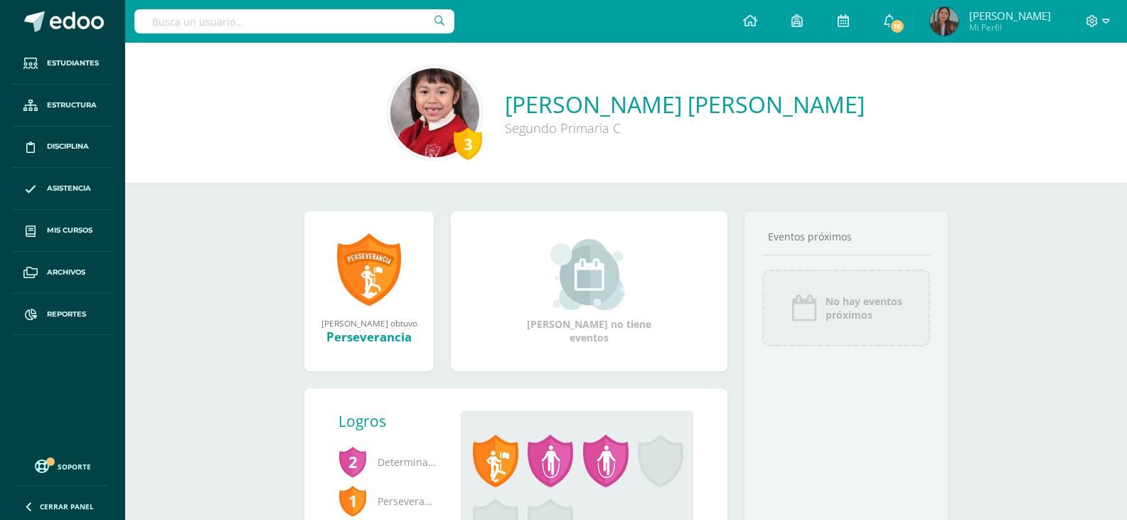
drag, startPoint x: 473, startPoint y: 147, endPoint x: 586, endPoint y: 114, distance: 117.0
click at [586, 114] on div "3 [PERSON_NAME] [PERSON_NAME] Segundo Primaria C" at bounding box center [625, 112] width 979 height 95
click at [586, 114] on link "[PERSON_NAME] [PERSON_NAME]" at bounding box center [685, 104] width 360 height 31
click at [721, 126] on div "Segundo Primaria C" at bounding box center [685, 127] width 360 height 17
